Goal: Task Accomplishment & Management: Use online tool/utility

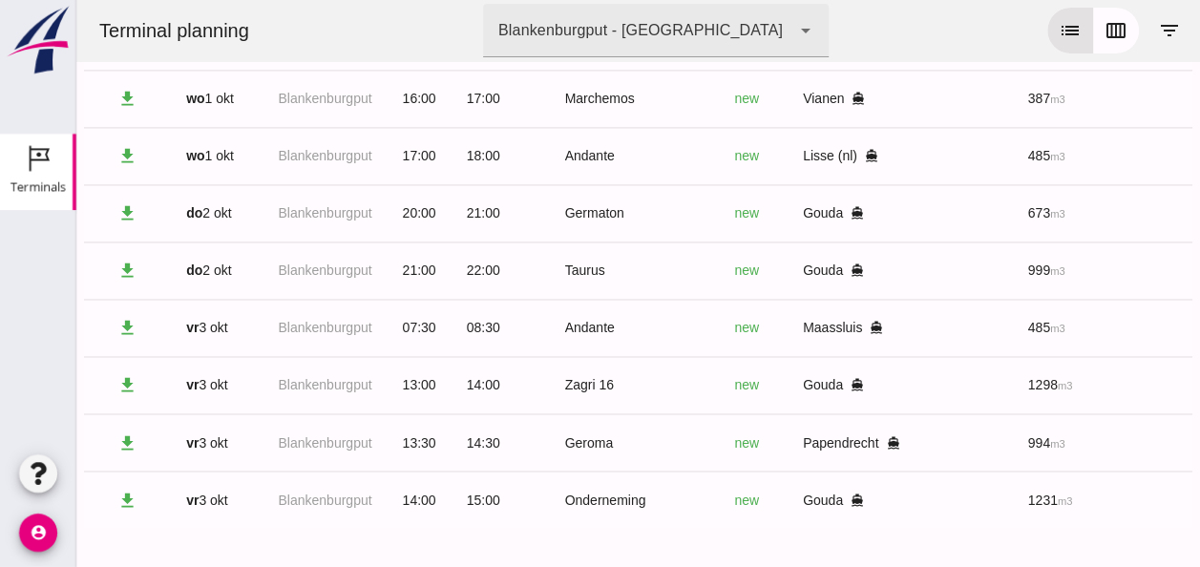
scroll to position [0, 511]
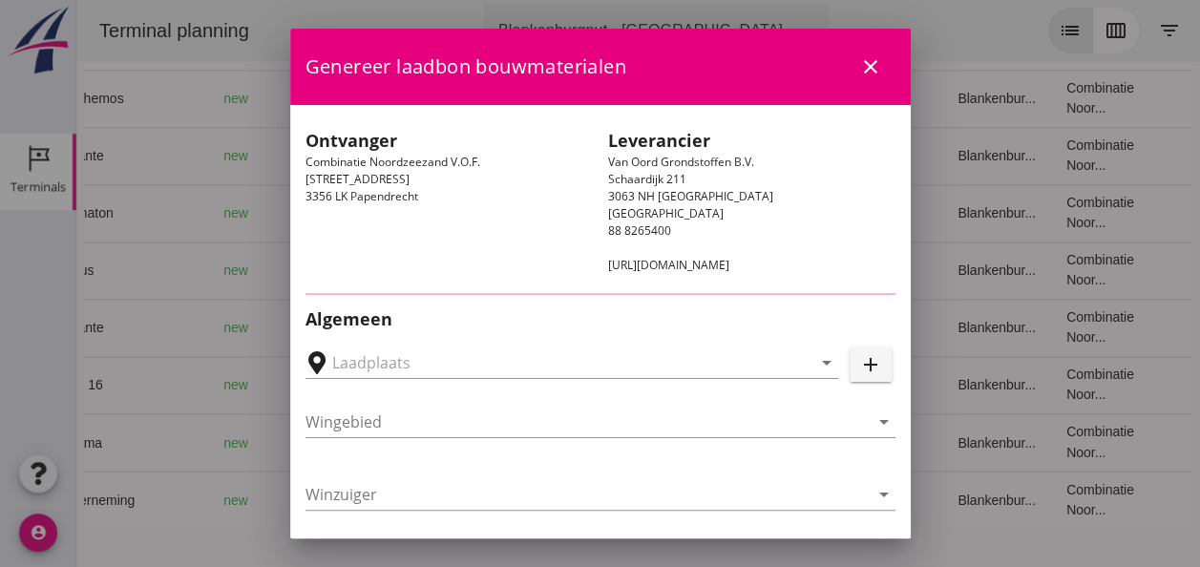
type input "[PERSON_NAME], Papendrecht"
type input "Geroma"
type input "[PERSON_NAME]"
type input "994"
type input "Ophoogzand (6120)"
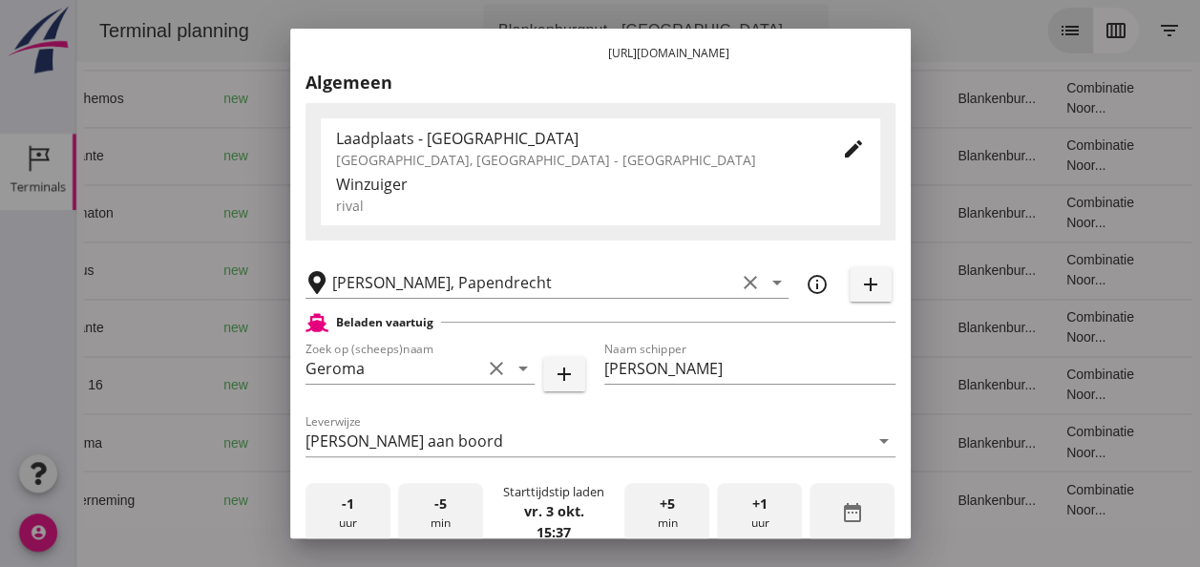
scroll to position [382, 0]
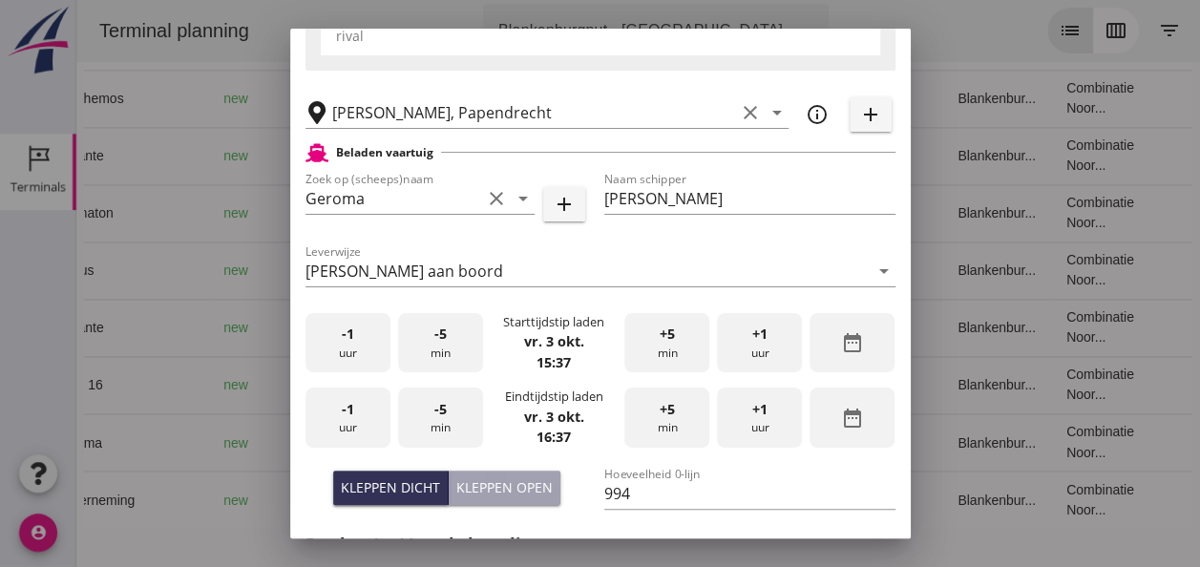
click at [338, 357] on div "-1 uur" at bounding box center [347, 343] width 85 height 60
click at [660, 342] on span "+5" at bounding box center [667, 334] width 15 height 21
click at [344, 424] on div "-1 uur" at bounding box center [347, 418] width 85 height 60
click at [456, 414] on div "-5 min" at bounding box center [440, 418] width 85 height 60
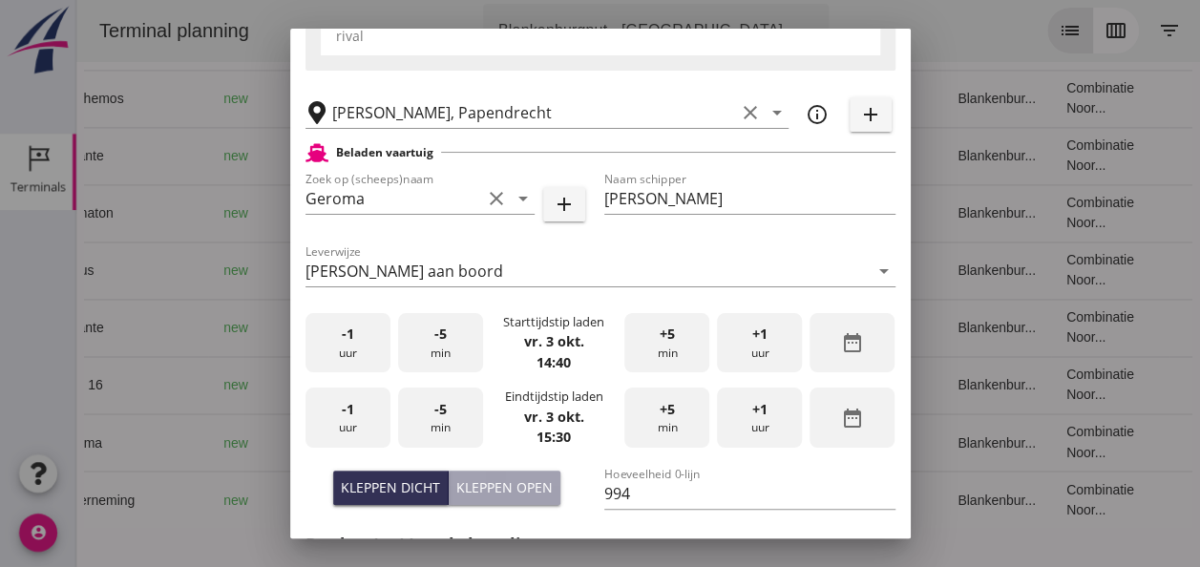
click at [456, 414] on div "-5 min" at bounding box center [440, 418] width 85 height 60
click at [384, 489] on div "Kleppen dicht" at bounding box center [390, 487] width 99 height 20
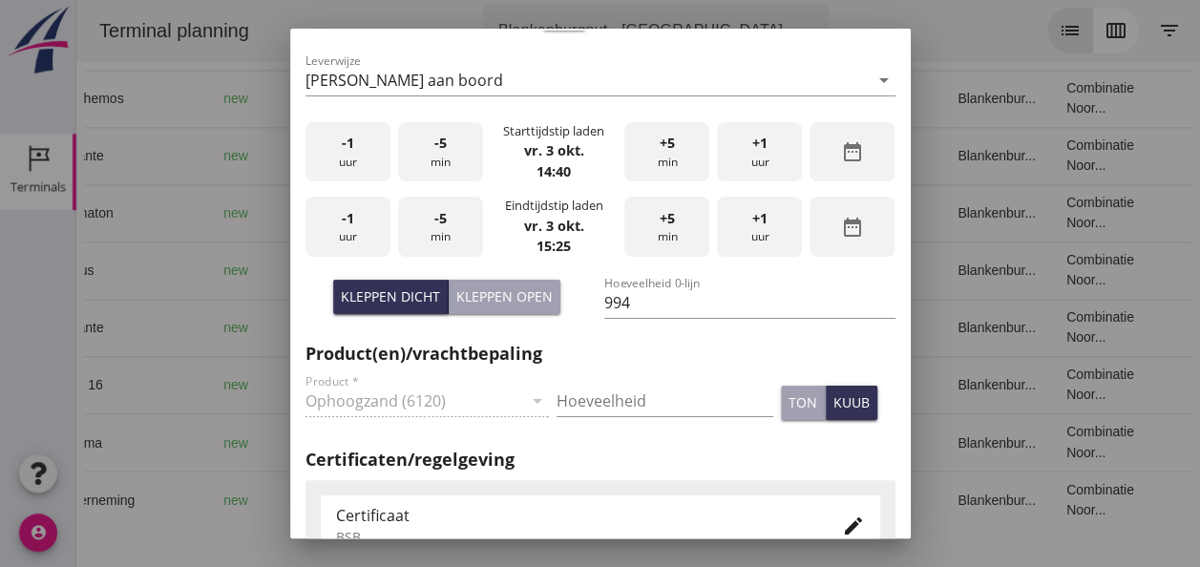
click at [434, 226] on span "-5" at bounding box center [440, 218] width 12 height 21
click at [628, 387] on input "Hoeveelheid" at bounding box center [664, 401] width 217 height 31
type input "994"
click at [660, 227] on span "+5" at bounding box center [667, 218] width 15 height 21
click at [845, 413] on button "kuub" at bounding box center [852, 403] width 52 height 34
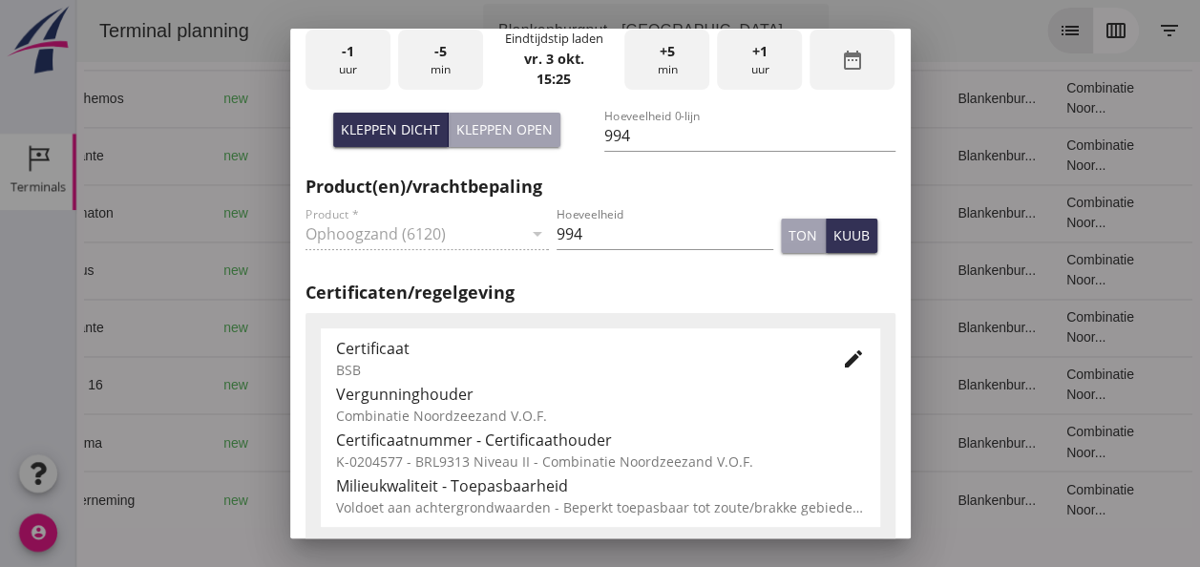
scroll to position [859, 0]
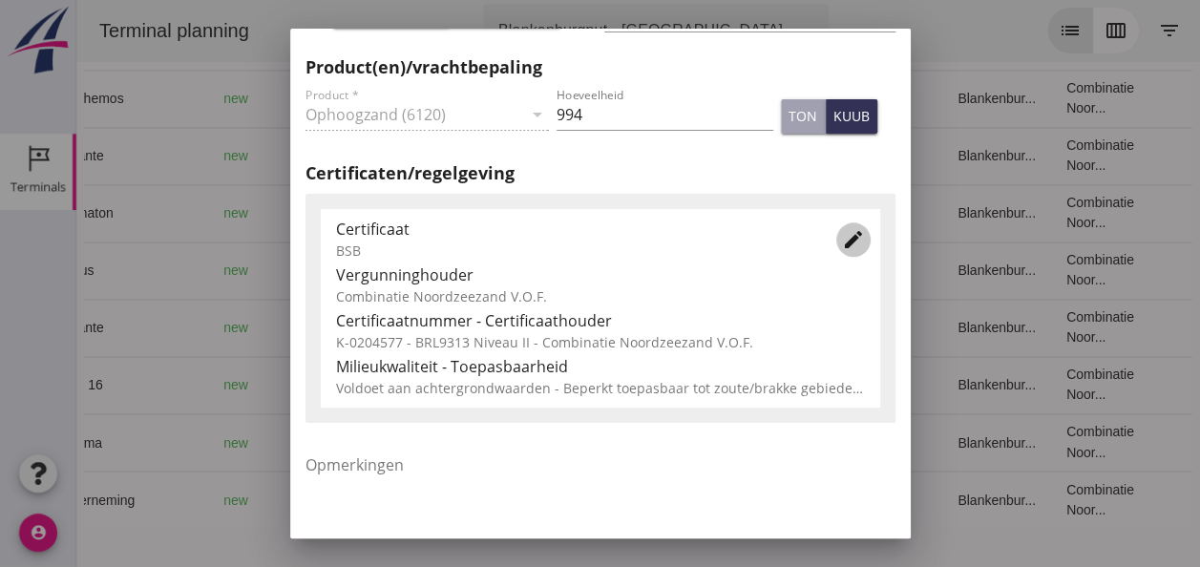
click at [842, 251] on button "edit" at bounding box center [853, 239] width 34 height 34
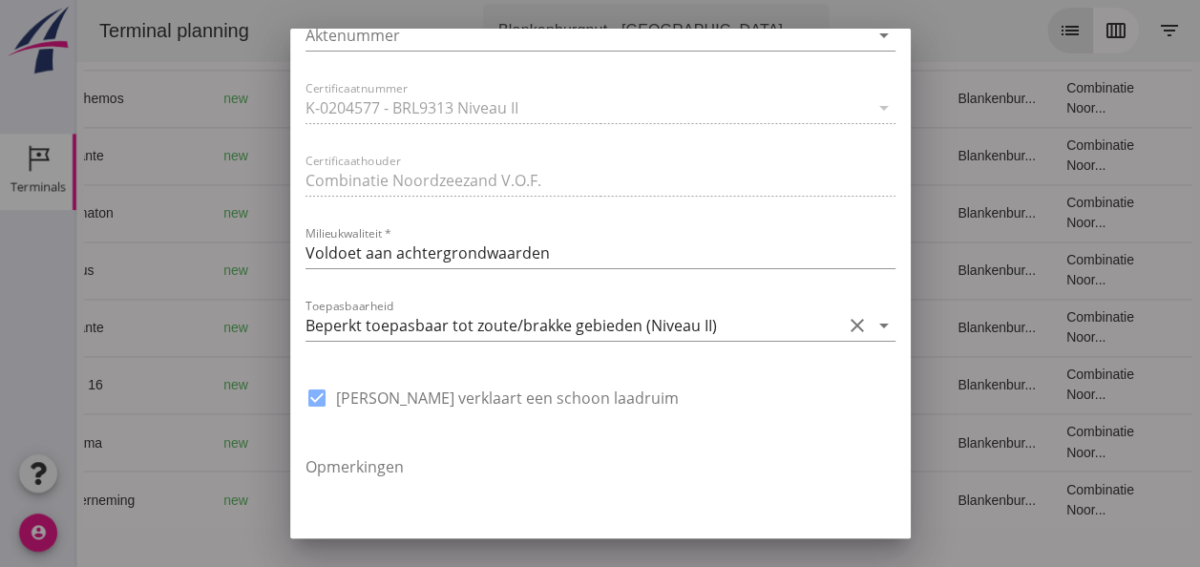
scroll to position [1336, 0]
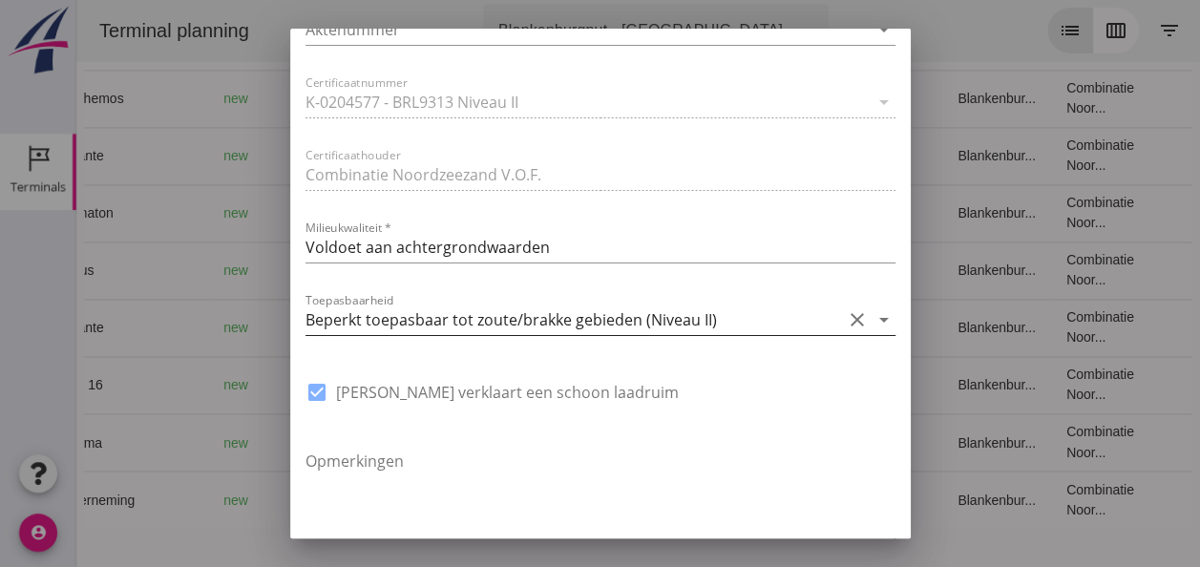
click at [872, 321] on icon "arrow_drop_down" at bounding box center [883, 319] width 23 height 23
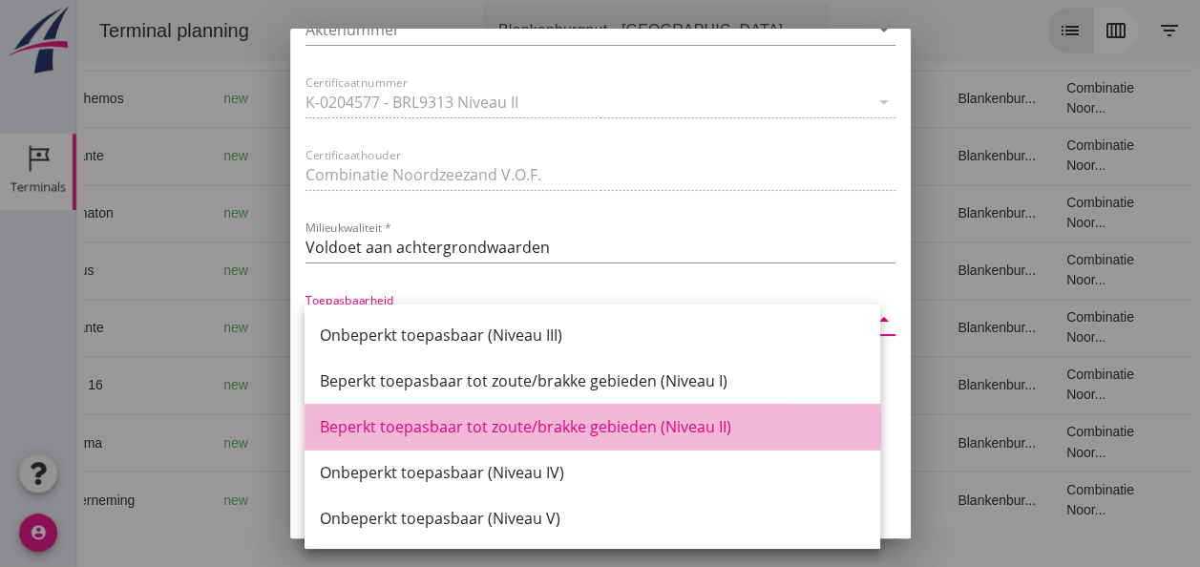
click at [690, 425] on div "Beperkt toepasbaar tot zoute/brakke gebieden (Niveau II)" at bounding box center [592, 426] width 545 height 23
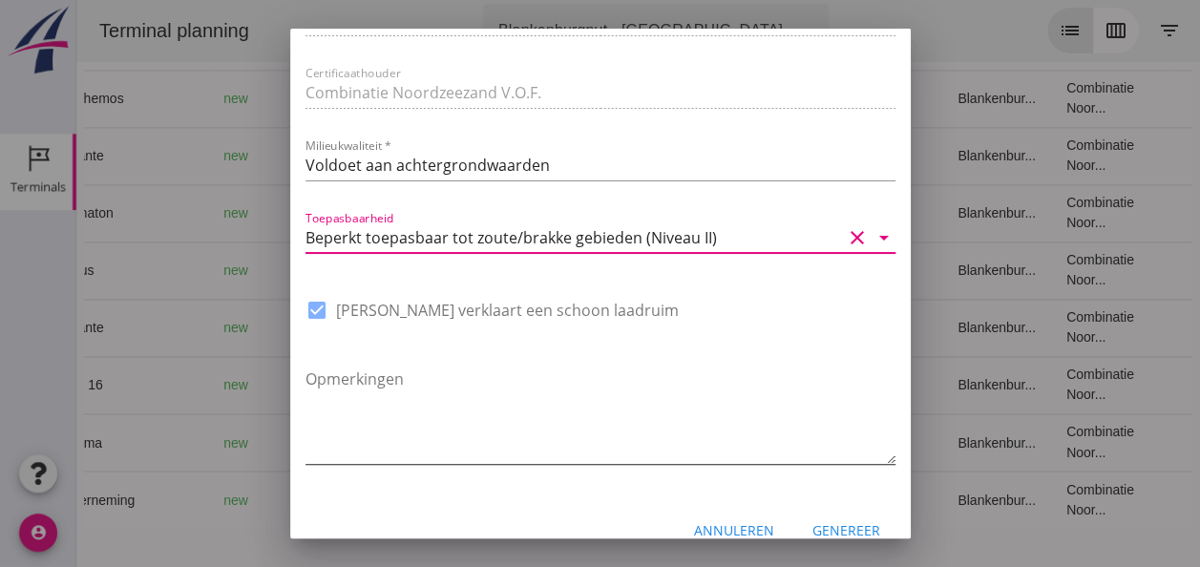
scroll to position [1446, 0]
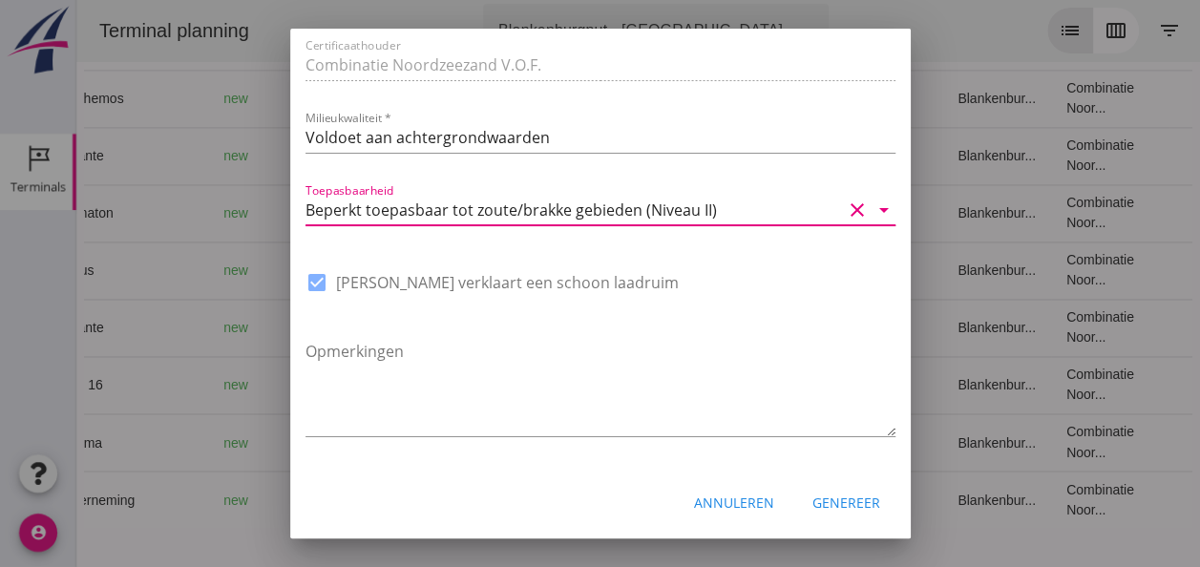
click at [837, 499] on div "Genereer" at bounding box center [846, 503] width 68 height 20
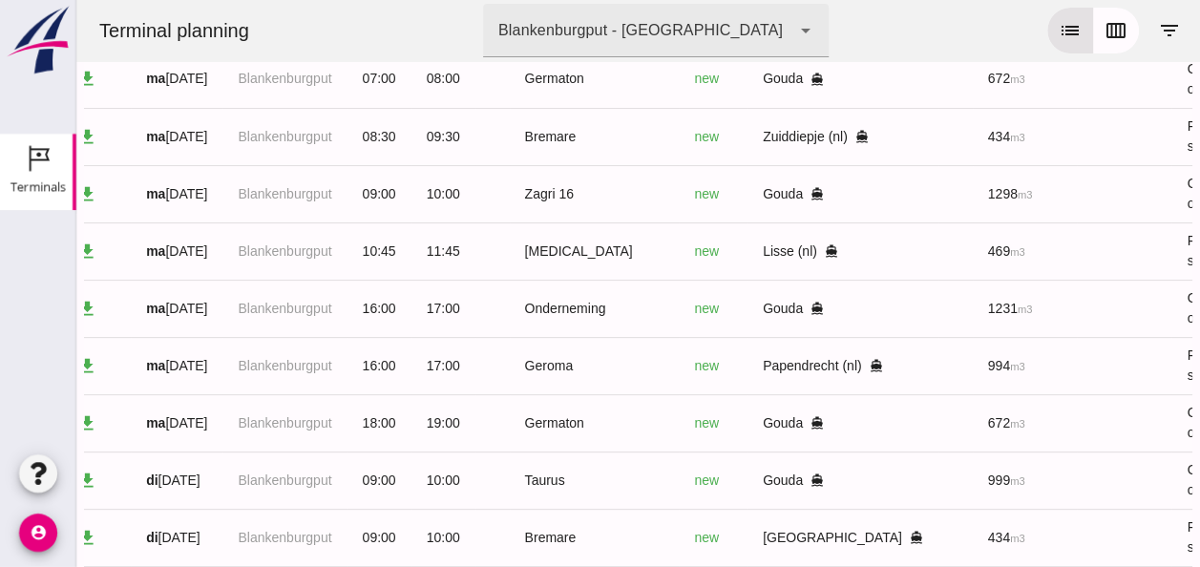
scroll to position [0, 0]
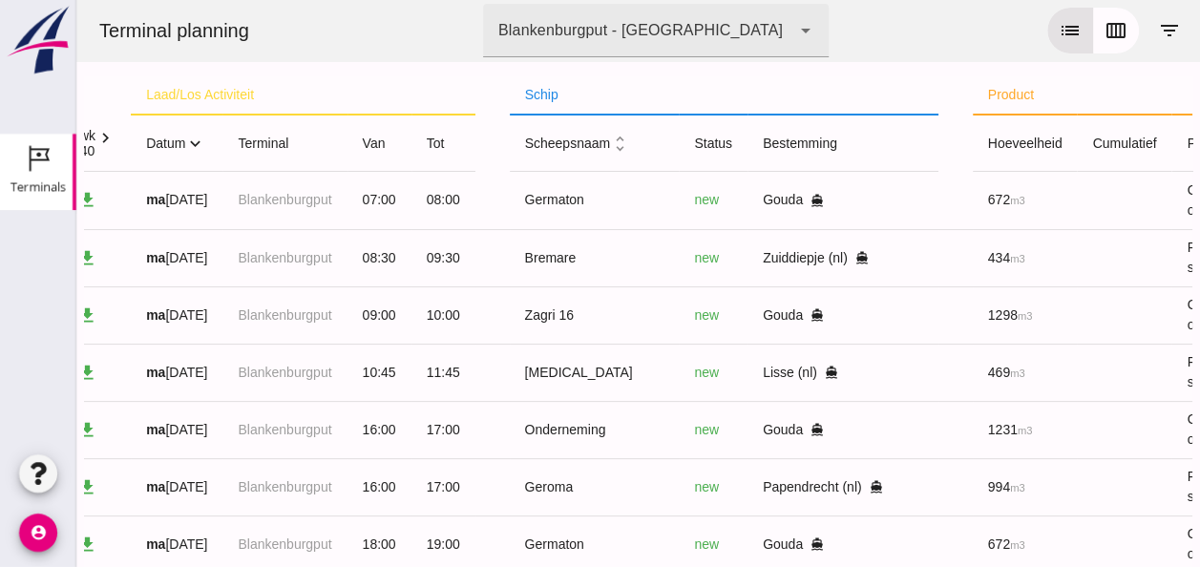
click at [111, 140] on icon "chevron_right" at bounding box center [105, 138] width 20 height 20
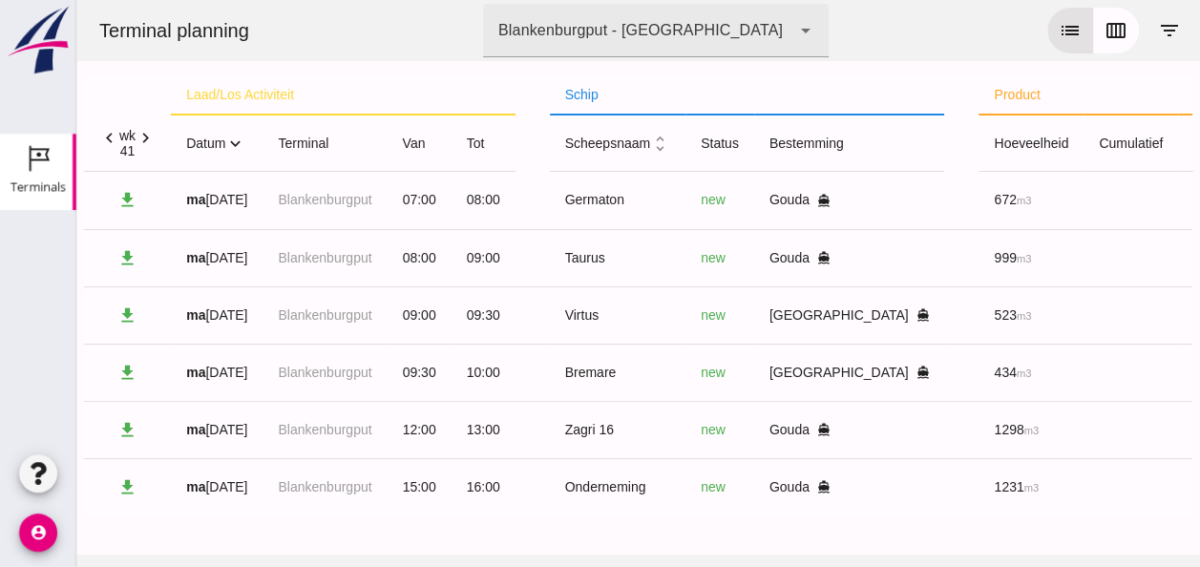
click at [109, 136] on icon "chevron_left" at bounding box center [109, 138] width 20 height 20
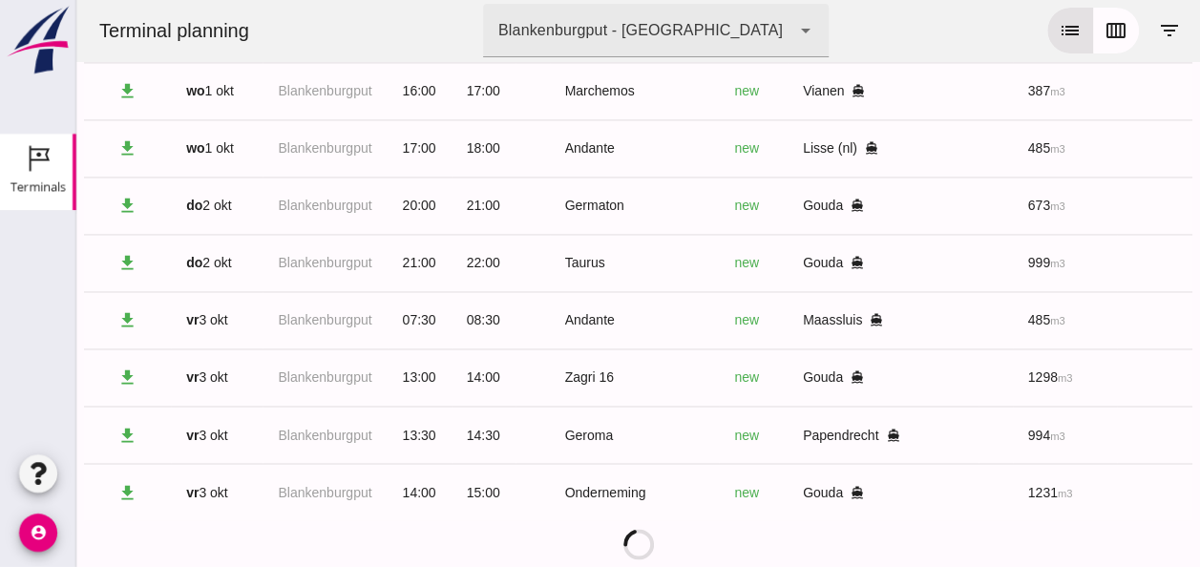
scroll to position [1376, 0]
